Goal: Transaction & Acquisition: Purchase product/service

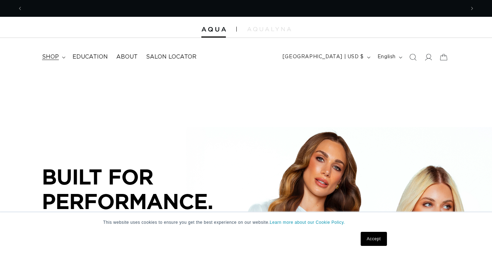
click at [57, 56] on span "shop" at bounding box center [50, 56] width 17 height 7
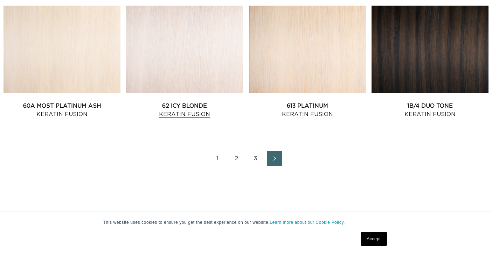
scroll to position [820, 0]
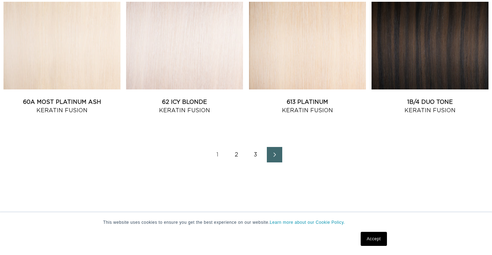
click at [238, 160] on link "2" at bounding box center [236, 154] width 15 height 15
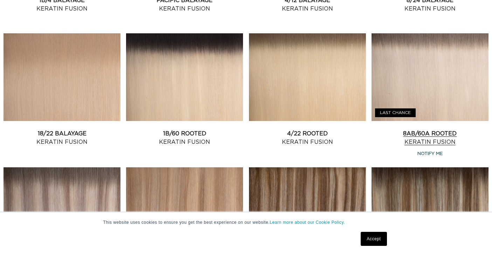
scroll to position [0, 910]
click at [423, 129] on link "8AB/60A Rooted Keratin Fusion" at bounding box center [430, 137] width 117 height 17
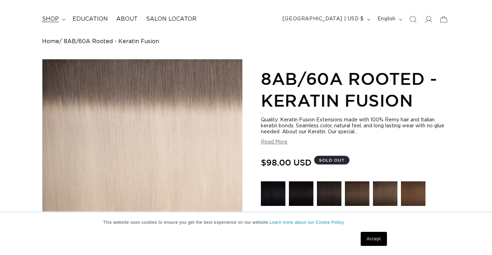
click at [50, 15] on span "shop" at bounding box center [50, 18] width 17 height 7
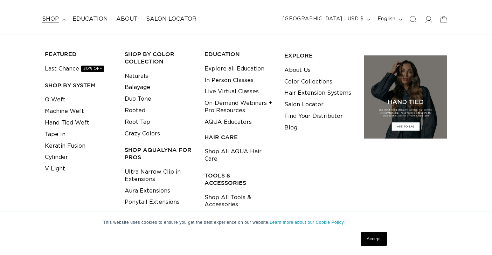
scroll to position [0, 455]
click at [54, 129] on link "Tape In" at bounding box center [55, 135] width 21 height 12
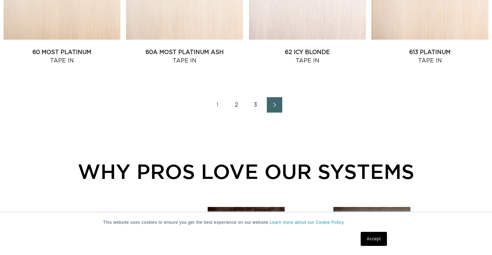
scroll to position [871, 0]
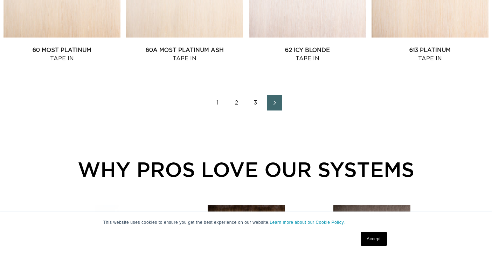
click at [236, 104] on link "2" at bounding box center [236, 102] width 15 height 15
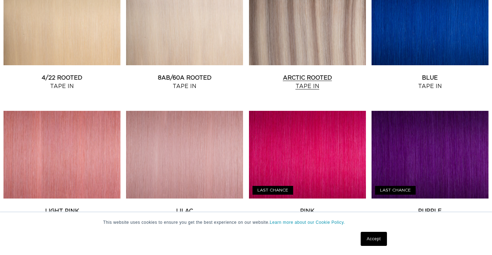
scroll to position [709, 0]
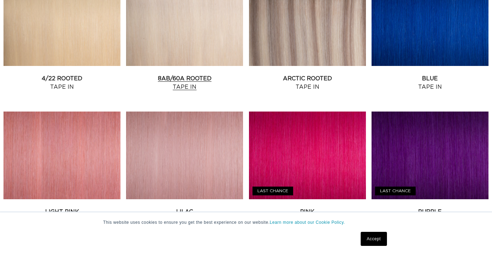
click at [189, 84] on link "8AB/60A Rooted Tape In" at bounding box center [184, 82] width 117 height 17
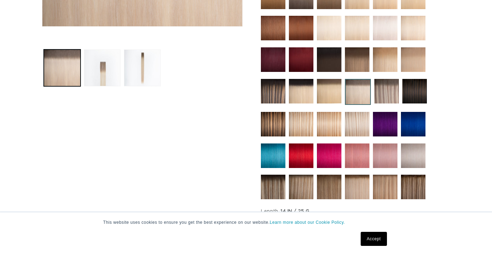
scroll to position [0, 910]
